Goal: Information Seeking & Learning: Learn about a topic

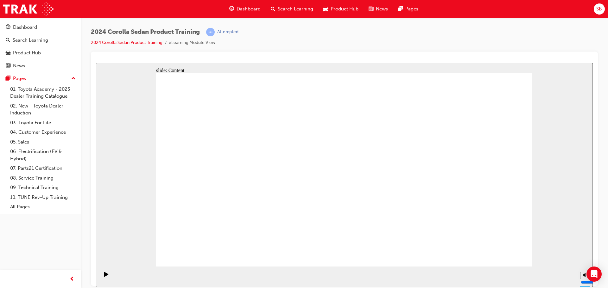
click at [458, 51] on div "2024 Corolla Sedan Product Training | Attempted 2024 Corolla Sedan Product Trai…" at bounding box center [344, 40] width 507 height 24
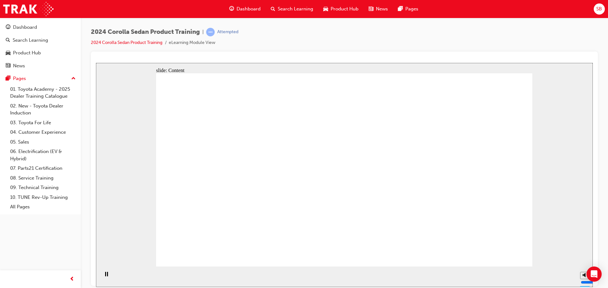
radio input "true"
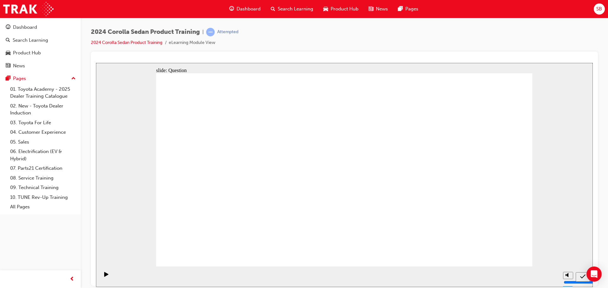
drag, startPoint x: 359, startPoint y: 207, endPoint x: 348, endPoint y: 211, distance: 12.1
drag, startPoint x: 415, startPoint y: 140, endPoint x: 414, endPoint y: 149, distance: 9.3
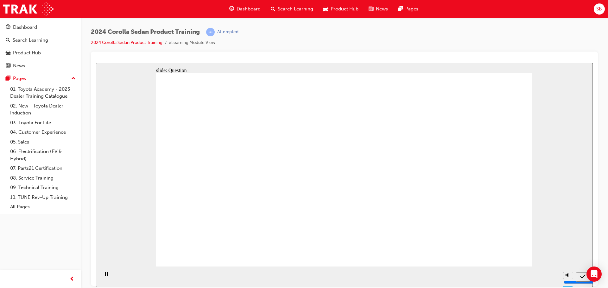
radio input "true"
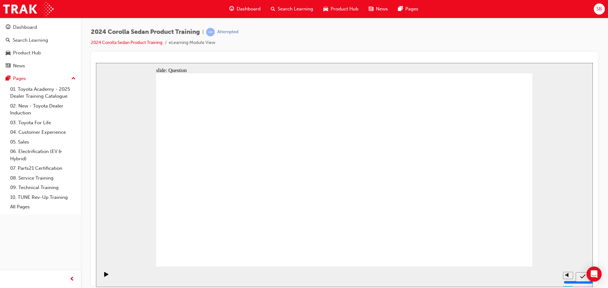
radio input "true"
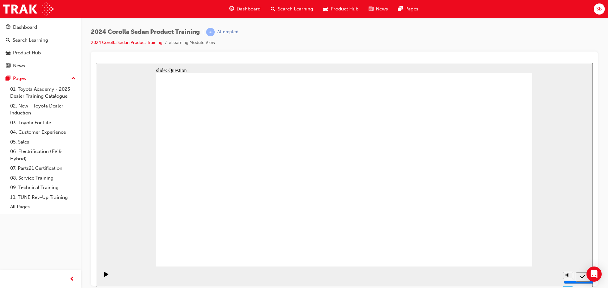
drag, startPoint x: 243, startPoint y: 218, endPoint x: 249, endPoint y: 206, distance: 13.5
drag, startPoint x: 375, startPoint y: 165, endPoint x: 246, endPoint y: 226, distance: 143.1
drag, startPoint x: 447, startPoint y: 163, endPoint x: 322, endPoint y: 218, distance: 136.8
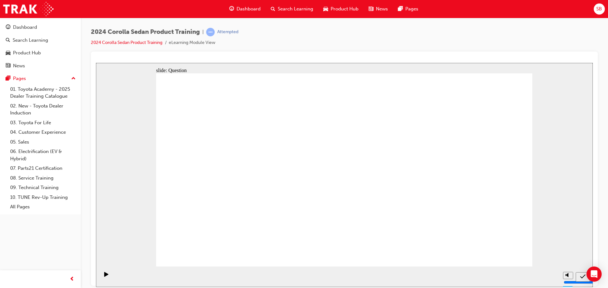
drag, startPoint x: 304, startPoint y: 156, endPoint x: 381, endPoint y: 220, distance: 100.2
drag, startPoint x: 247, startPoint y: 166, endPoint x: 436, endPoint y: 225, distance: 198.2
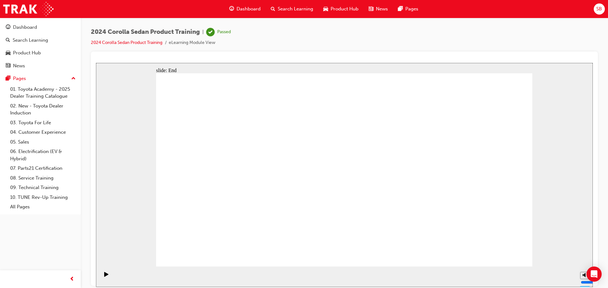
click at [34, 30] on div "Dashboard" at bounding box center [25, 27] width 24 height 7
